Goal: Task Accomplishment & Management: Complete application form

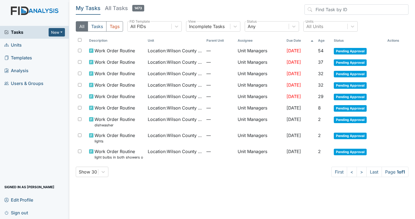
click at [21, 45] on span "Units" at bounding box center [12, 45] width 17 height 8
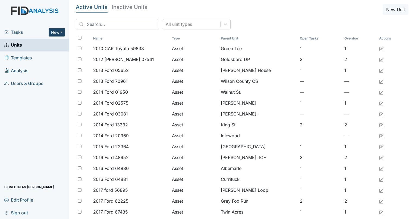
click at [59, 32] on button "New" at bounding box center [57, 32] width 16 height 8
click at [34, 42] on link "Form" at bounding box center [42, 43] width 43 height 9
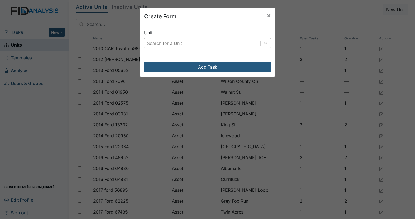
click at [227, 41] on div "Search for a Unit" at bounding box center [203, 43] width 116 height 10
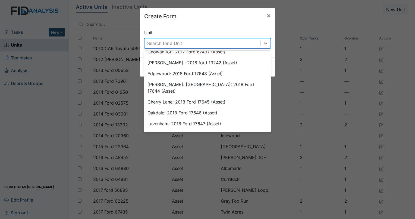
scroll to position [218, 0]
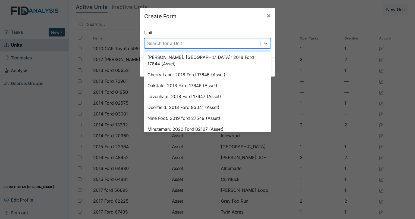
click at [153, 41] on div "Search for a Unit" at bounding box center [164, 43] width 35 height 7
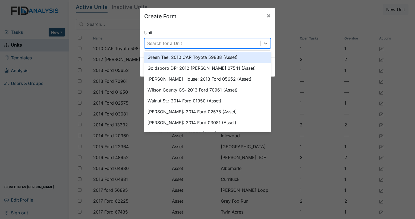
click at [153, 41] on div "Search for a Unit" at bounding box center [164, 43] width 35 height 7
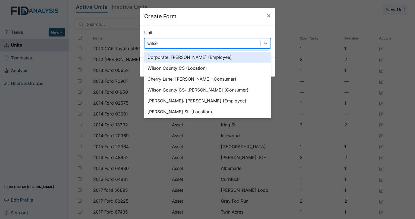
type input "[PERSON_NAME]"
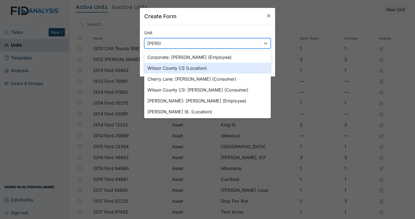
click at [174, 68] on div "Wilson County CS (Location)" at bounding box center [207, 68] width 127 height 11
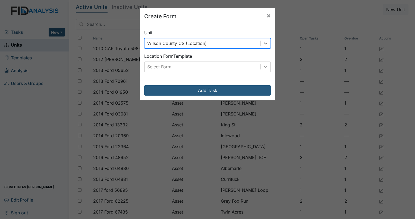
click at [265, 66] on icon at bounding box center [265, 67] width 3 height 2
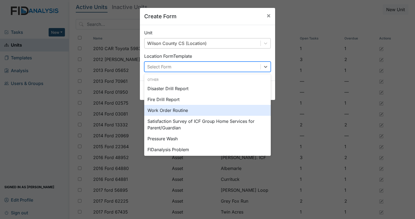
click at [169, 110] on div "Work Order Routine" at bounding box center [207, 110] width 127 height 11
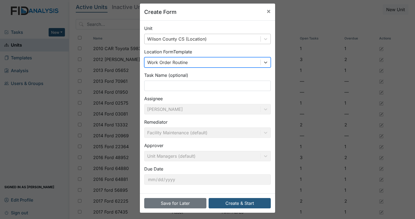
scroll to position [5, 0]
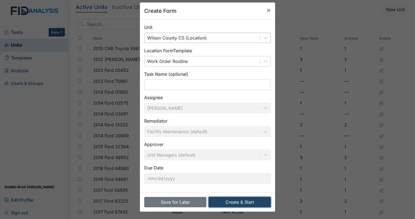
drag, startPoint x: 240, startPoint y: 201, endPoint x: 243, endPoint y: 198, distance: 3.9
click at [240, 200] on button "Create & Start" at bounding box center [240, 202] width 62 height 10
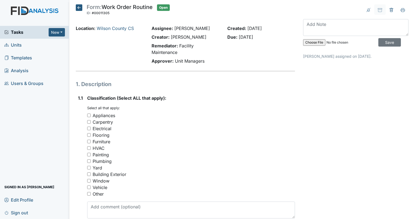
click at [87, 141] on input "Furniture" at bounding box center [89, 141] width 4 height 4
checkbox input "true"
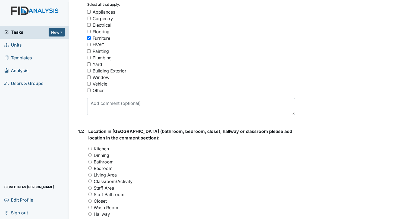
scroll to position [136, 0]
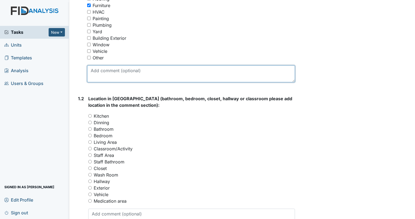
click at [108, 74] on textarea at bounding box center [191, 73] width 208 height 17
type textarea "Morgan in bedroom"
